Goal: Task Accomplishment & Management: Manage account settings

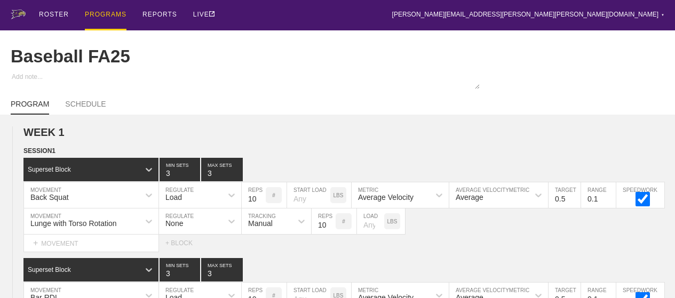
scroll to position [277, 0]
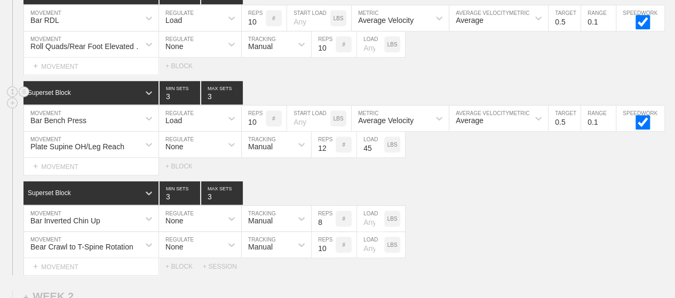
click at [376, 102] on div "Superset Block 3 MIN SETS 3 MAX SETS" at bounding box center [348, 92] width 651 height 23
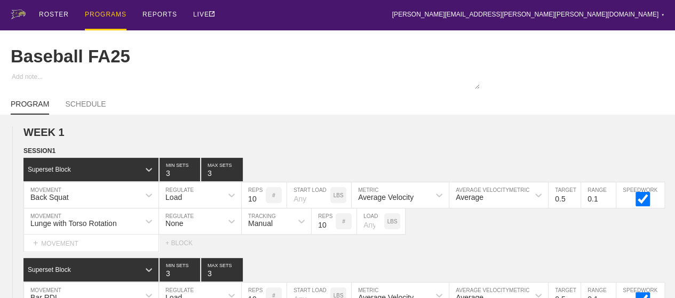
click at [119, 20] on div "PROGRAMS" at bounding box center [106, 15] width 42 height 30
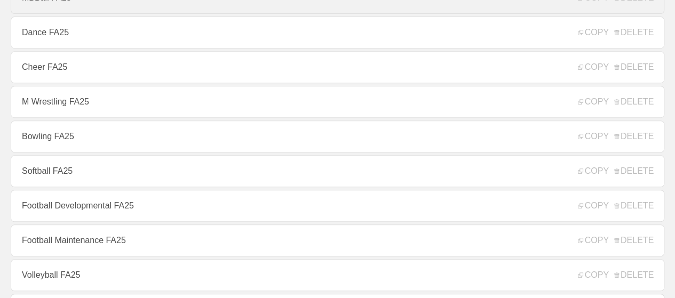
scroll to position [235, 0]
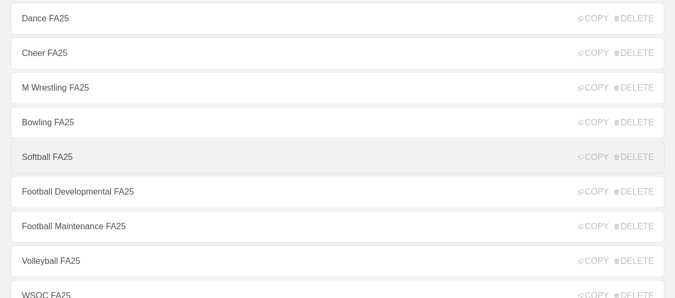
click at [115, 157] on link "Softball FA25" at bounding box center [337, 157] width 653 height 32
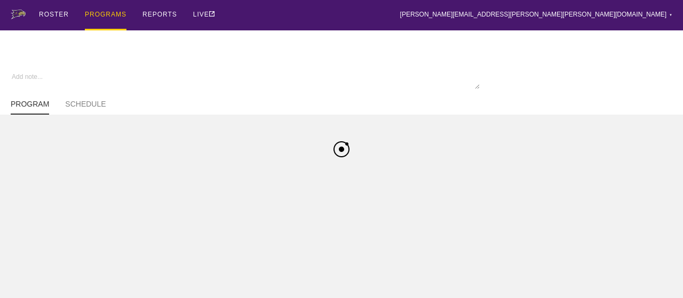
type textarea "x"
type input "Softball FA25"
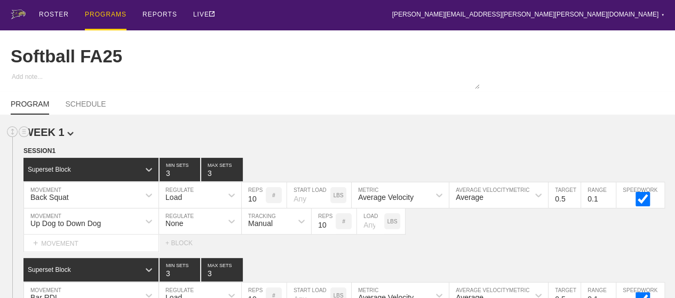
click at [380, 139] on h2 "WEEK 1" at bounding box center [348, 132] width 651 height 12
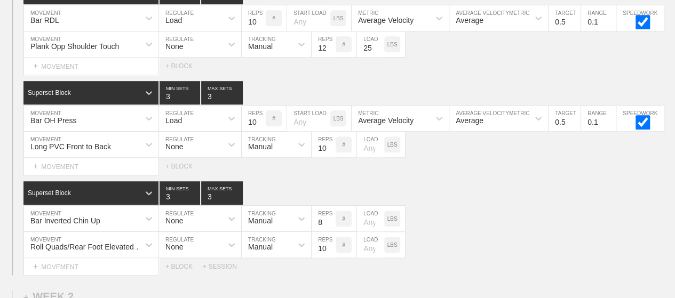
scroll to position [299, 0]
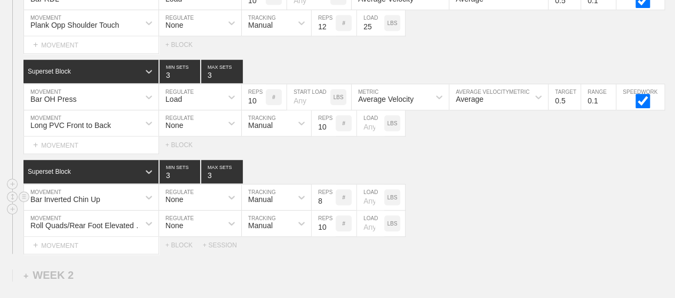
click at [442, 192] on div "Bar Inverted Chin Up MOVEMENT None REGULATE Manual TRACKING 8 REPS # LOAD LBS" at bounding box center [337, 198] width 675 height 26
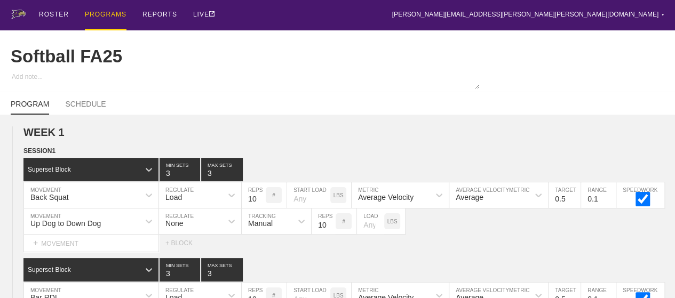
click at [110, 15] on div "PROGRAMS" at bounding box center [106, 15] width 42 height 30
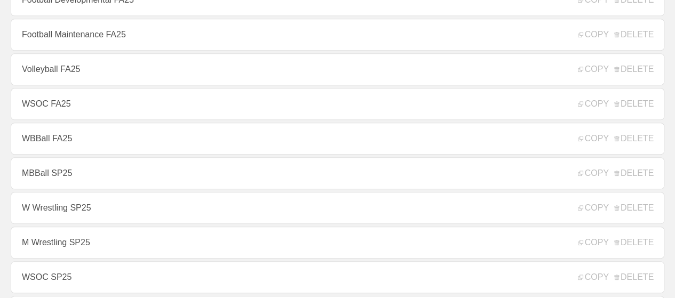
scroll to position [448, 0]
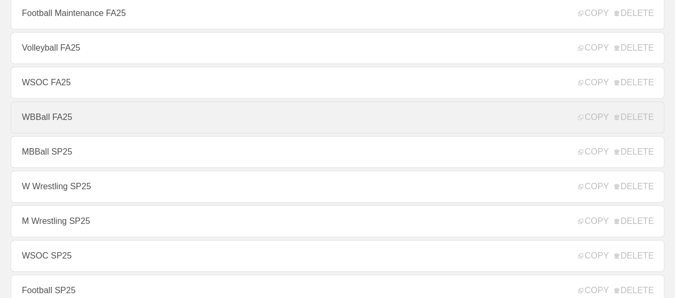
click at [107, 124] on link "WBBall FA25" at bounding box center [337, 117] width 653 height 32
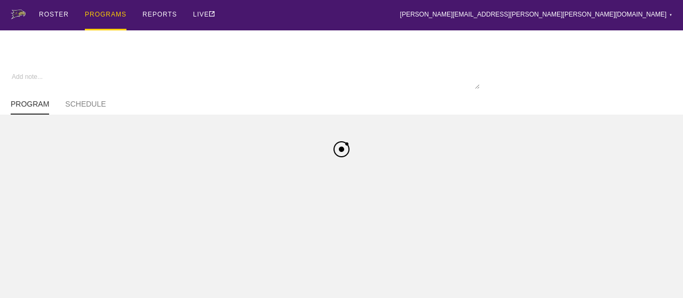
type textarea "x"
type input "WBBall FA25"
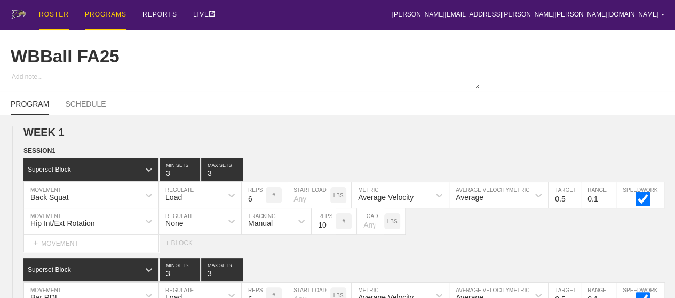
click at [49, 16] on div "ROSTER" at bounding box center [54, 15] width 30 height 30
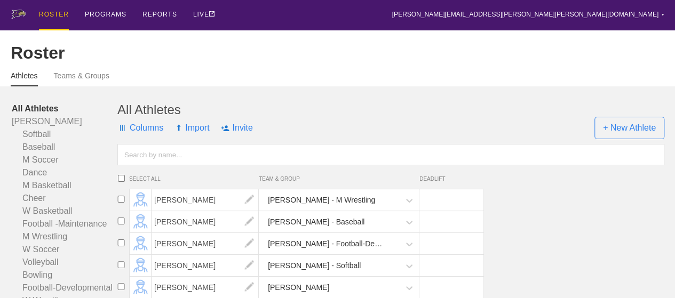
click at [159, 165] on input "text" at bounding box center [390, 154] width 547 height 21
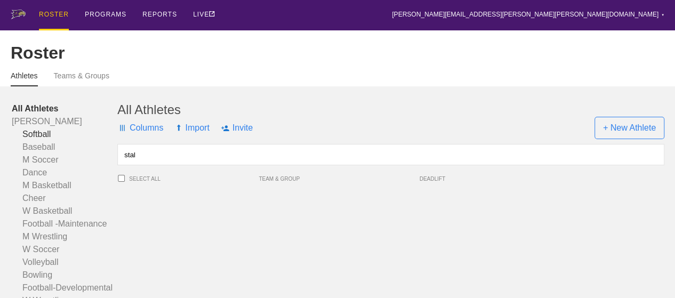
type input "stal"
click at [41, 141] on link "Softball" at bounding box center [65, 134] width 106 height 13
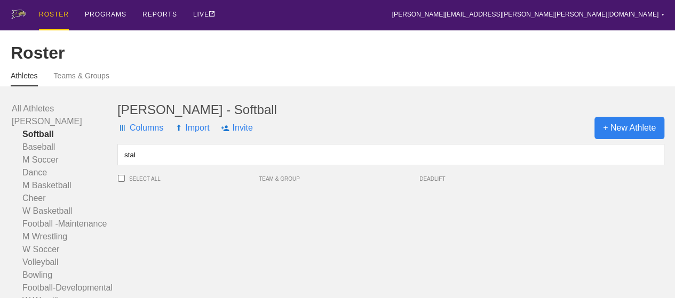
click at [641, 133] on span "+ New Athlete" at bounding box center [629, 128] width 70 height 22
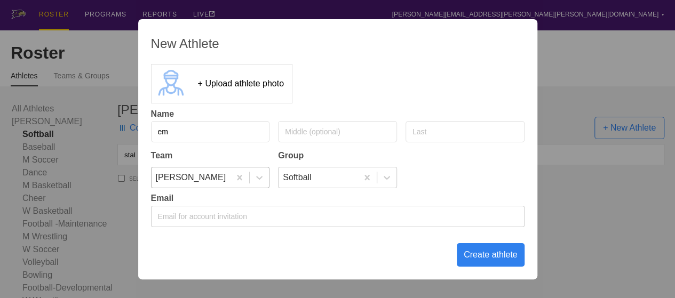
type input "e"
type input "[PERSON_NAME]"
click at [493, 255] on div "Create athlete" at bounding box center [490, 254] width 68 height 23
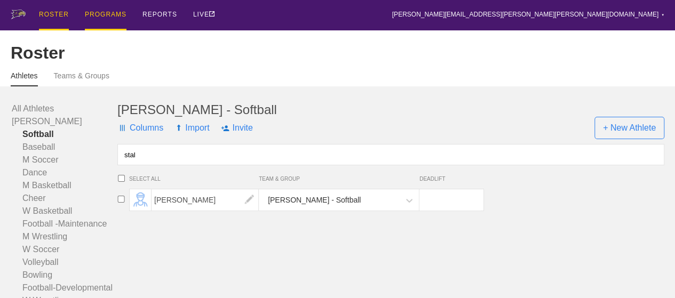
click at [112, 14] on div "PROGRAMS" at bounding box center [106, 15] width 42 height 30
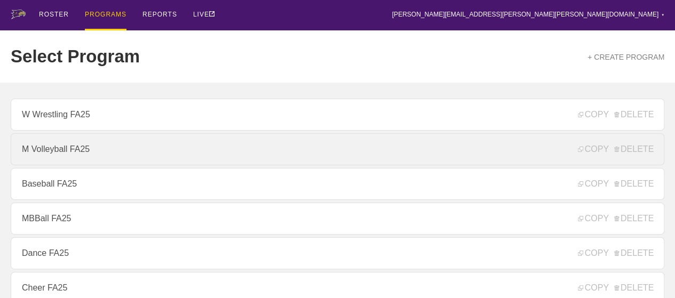
click at [56, 157] on link "M Volleyball FA25" at bounding box center [337, 149] width 653 height 32
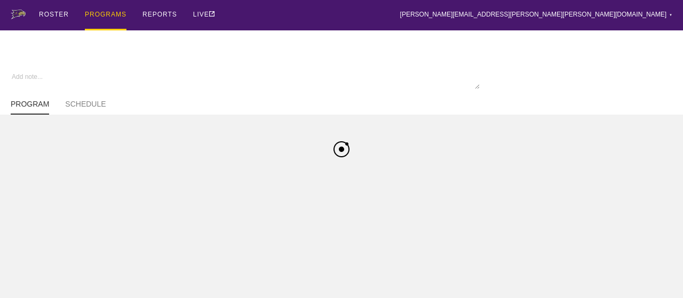
type textarea "x"
type input "M Volleyball FA25"
